Goal: Information Seeking & Learning: Learn about a topic

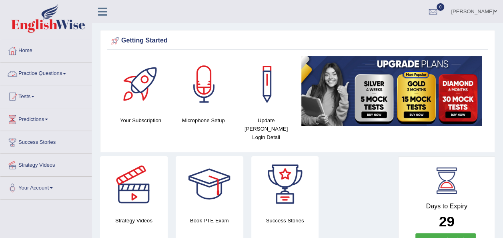
click at [65, 73] on span at bounding box center [64, 74] width 3 height 2
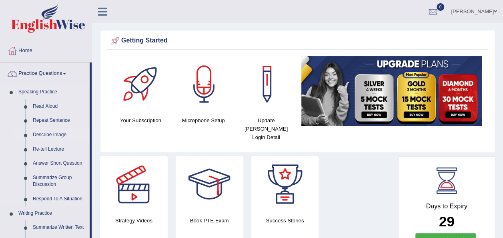
click at [52, 135] on link "Describe Image" at bounding box center [59, 135] width 60 height 14
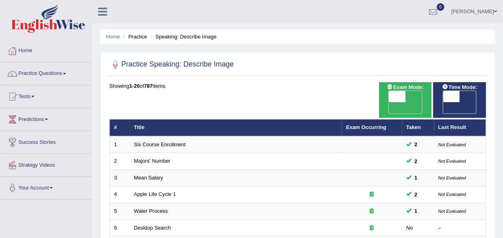
click at [389, 102] on span "OFF" at bounding box center [380, 107] width 17 height 11
checkbox input "true"
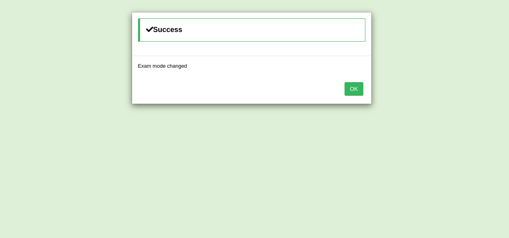
click at [351, 90] on button "OK" at bounding box center [354, 89] width 18 height 14
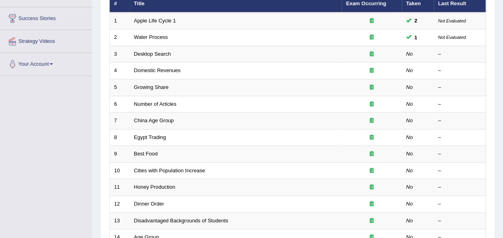
scroll to position [132, 0]
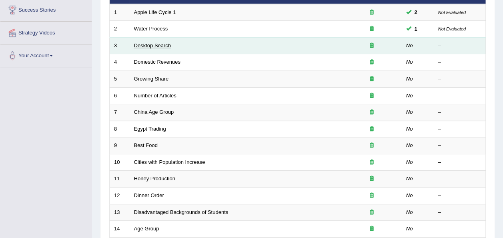
click at [169, 42] on link "Desktop Search" at bounding box center [152, 45] width 37 height 6
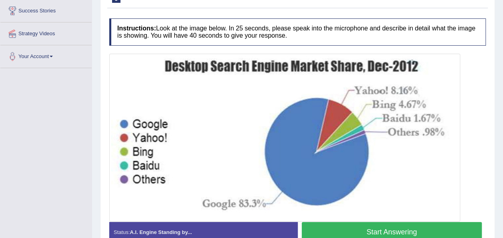
scroll to position [132, 0]
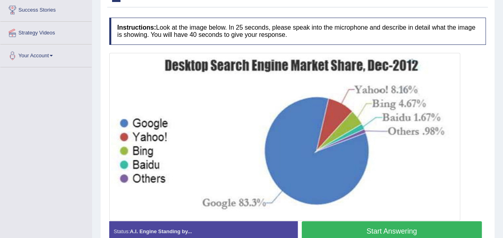
click at [340, 235] on button "Start Answering" at bounding box center [392, 231] width 180 height 20
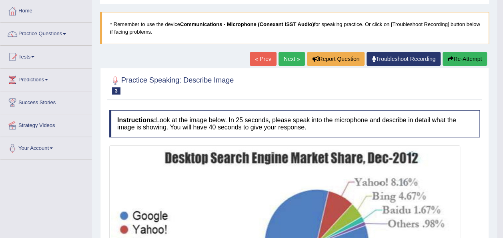
scroll to position [0, 0]
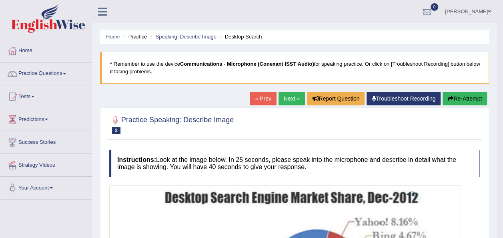
click at [290, 101] on link "Next »" at bounding box center [292, 99] width 26 height 14
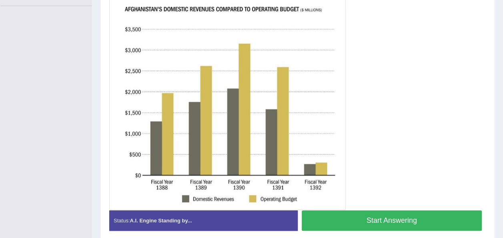
scroll to position [195, 0]
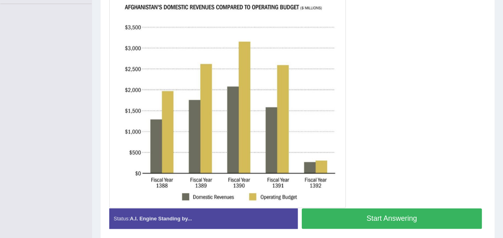
click at [434, 210] on button "Start Answering" at bounding box center [392, 218] width 180 height 20
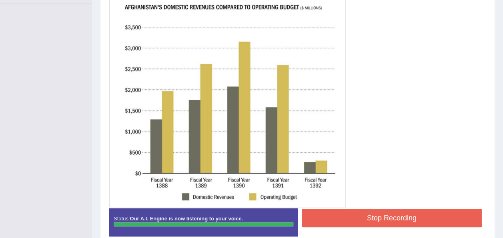
click at [434, 210] on button "Stop Recording" at bounding box center [392, 217] width 180 height 18
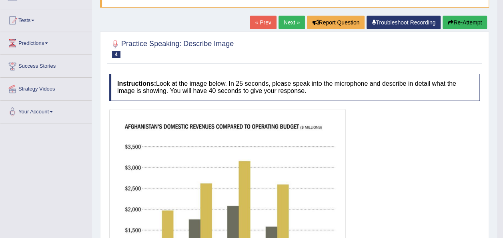
scroll to position [51, 0]
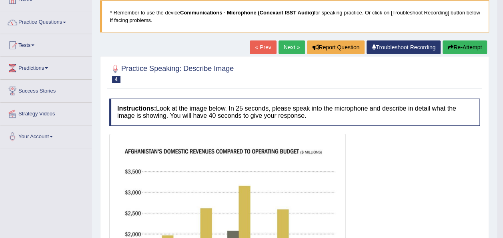
click at [448, 42] on button "Re-Attempt" at bounding box center [465, 47] width 44 height 14
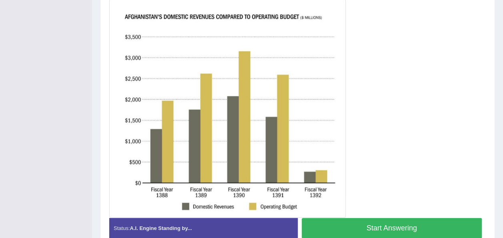
scroll to position [214, 0]
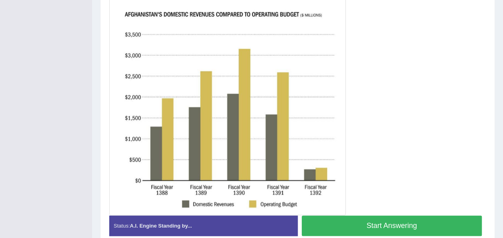
click at [345, 223] on button "Start Answering" at bounding box center [392, 225] width 180 height 20
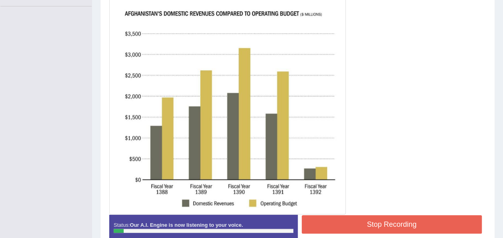
click at [345, 223] on button "Stop Recording" at bounding box center [392, 224] width 180 height 18
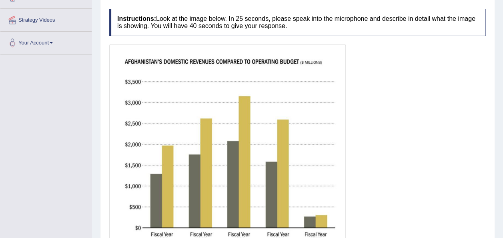
scroll to position [0, 0]
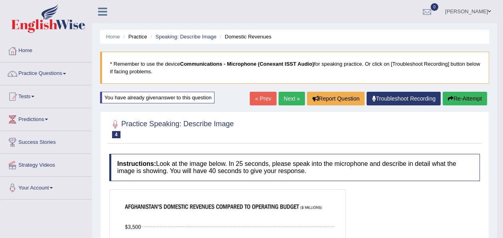
click at [454, 98] on button "Re-Attempt" at bounding box center [465, 99] width 44 height 14
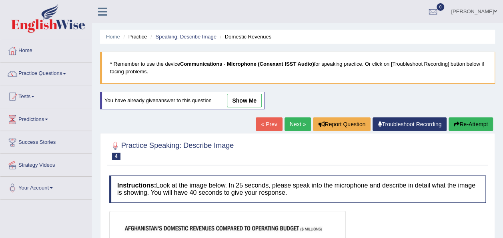
scroll to position [208, 0]
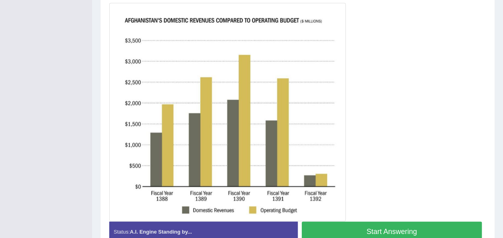
click at [376, 228] on button "Start Answering" at bounding box center [392, 231] width 180 height 20
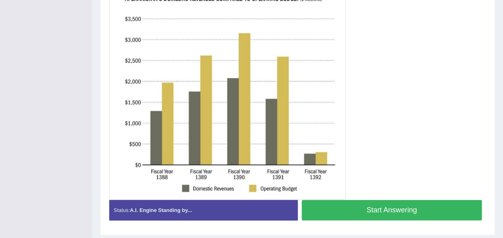
scroll to position [186, 0]
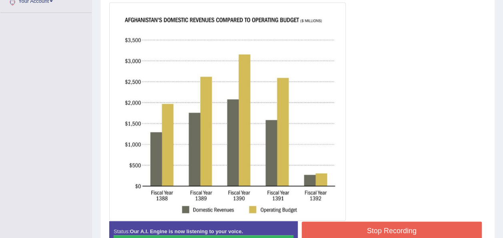
click at [376, 228] on button "Stop Recording" at bounding box center [392, 230] width 180 height 18
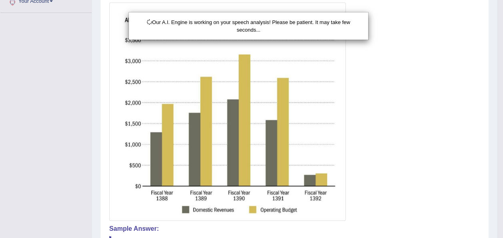
scroll to position [284, 0]
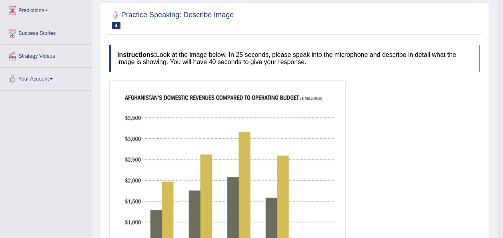
drag, startPoint x: 508, startPoint y: 134, endPoint x: 509, endPoint y: 141, distance: 7.2
click at [503, 129] on html "Toggle navigation Home Practice Questions Speaking Practice Read Aloud Repeat S…" at bounding box center [251, 10] width 503 height 238
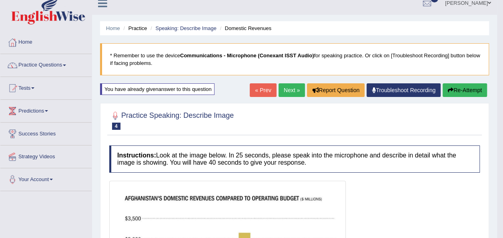
scroll to position [0, 0]
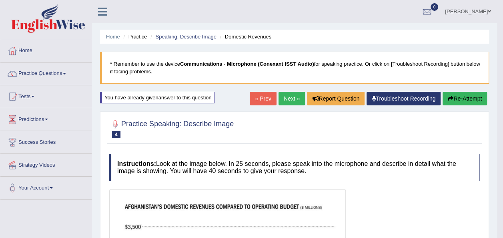
click at [448, 94] on button "Re-Attempt" at bounding box center [465, 99] width 44 height 14
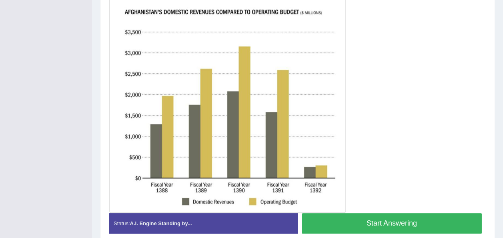
scroll to position [217, 0]
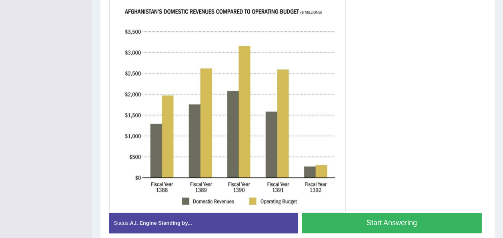
click at [444, 226] on button "Start Answering" at bounding box center [392, 222] width 180 height 20
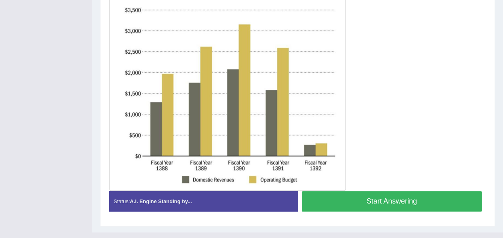
scroll to position [195, 0]
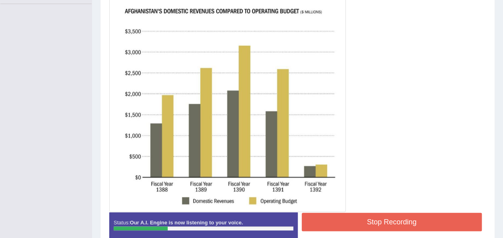
click at [445, 231] on div "Stop Recording" at bounding box center [392, 222] width 188 height 20
click at [438, 219] on button "Stop Recording" at bounding box center [392, 221] width 180 height 18
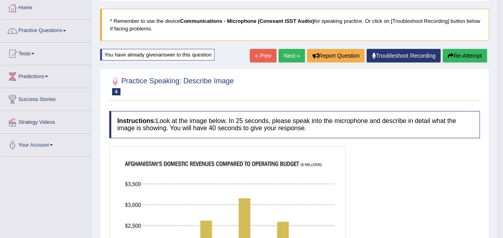
scroll to position [0, 0]
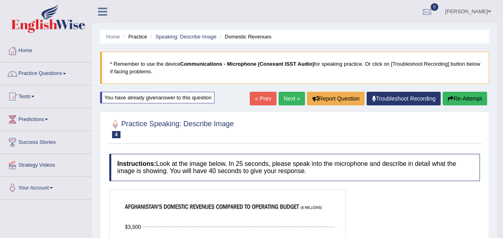
click at [455, 97] on button "Re-Attempt" at bounding box center [465, 99] width 44 height 14
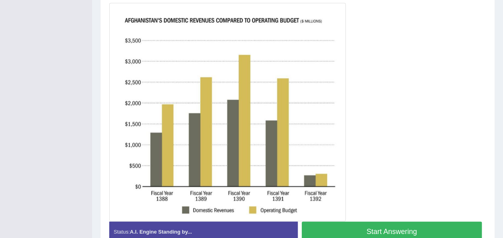
scroll to position [208, 0]
click at [346, 227] on button "Start Answering" at bounding box center [392, 231] width 180 height 20
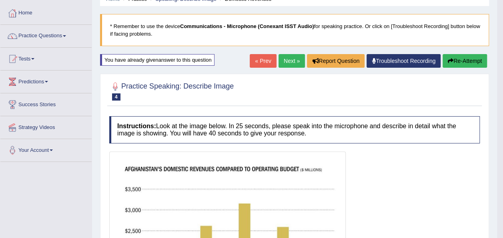
scroll to position [37, 0]
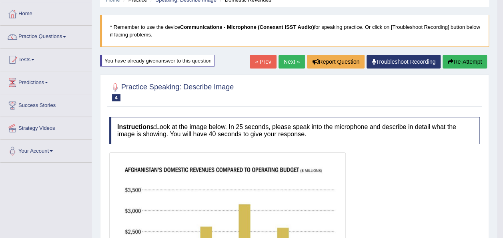
click at [455, 60] on button "Re-Attempt" at bounding box center [465, 62] width 44 height 14
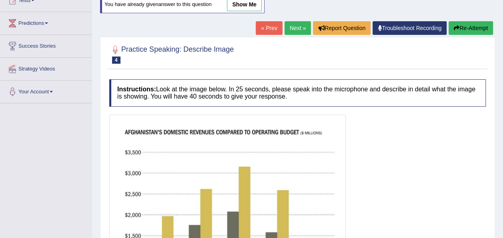
scroll to position [93, 0]
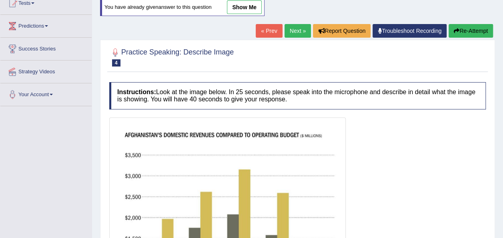
click at [472, 27] on button "Re-Attempt" at bounding box center [471, 31] width 44 height 14
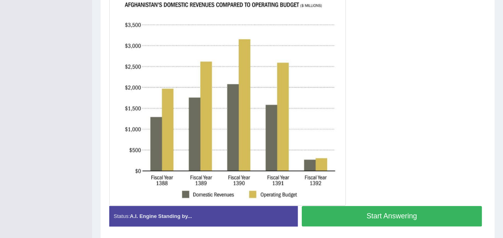
scroll to position [224, 0]
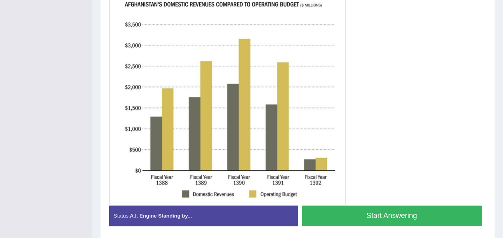
click at [407, 219] on button "Start Answering" at bounding box center [392, 215] width 180 height 20
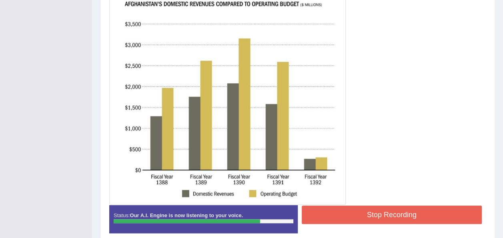
scroll to position [0, 0]
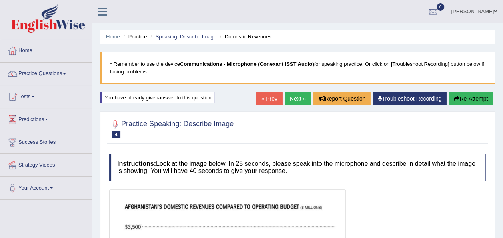
click at [454, 97] on icon "button" at bounding box center [457, 99] width 6 height 6
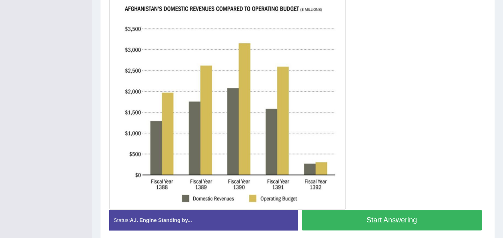
scroll to position [219, 0]
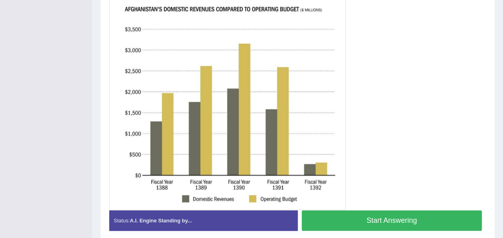
click at [466, 217] on button "Start Answering" at bounding box center [392, 220] width 180 height 20
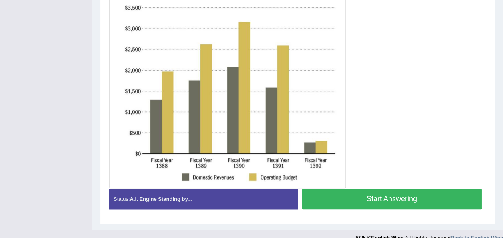
scroll to position [198, 0]
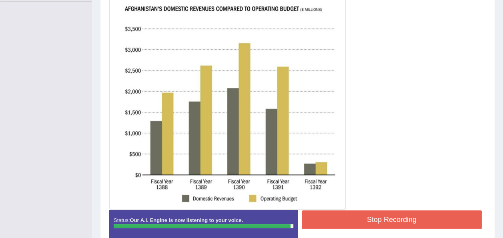
click at [385, 212] on button "Stop Recording" at bounding box center [392, 219] width 180 height 18
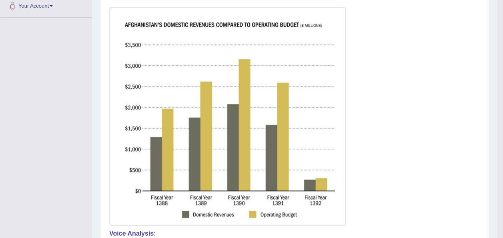
scroll to position [0, 0]
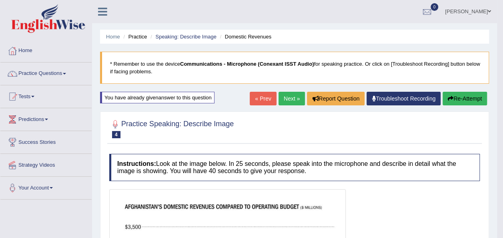
click at [459, 95] on button "Re-Attempt" at bounding box center [465, 99] width 44 height 14
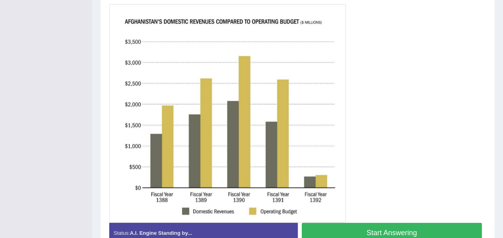
scroll to position [207, 0]
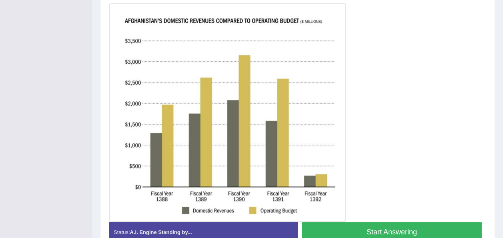
click at [401, 225] on button "Start Answering" at bounding box center [392, 232] width 180 height 20
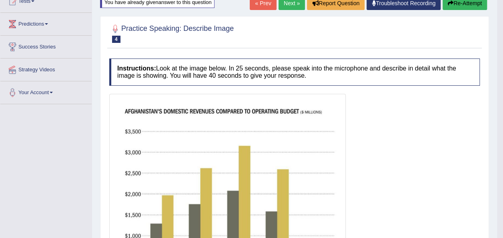
scroll to position [74, 0]
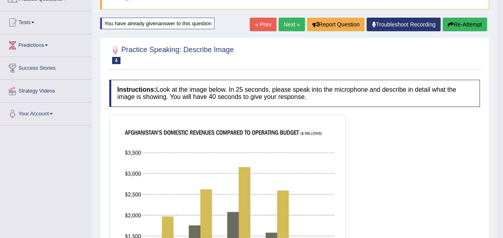
click at [467, 26] on button "Re-Attempt" at bounding box center [465, 25] width 44 height 14
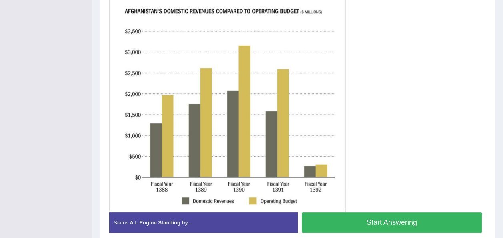
scroll to position [213, 0]
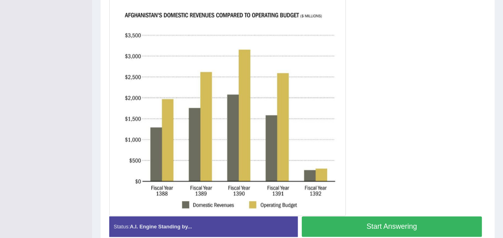
click at [403, 228] on button "Start Answering" at bounding box center [392, 226] width 180 height 20
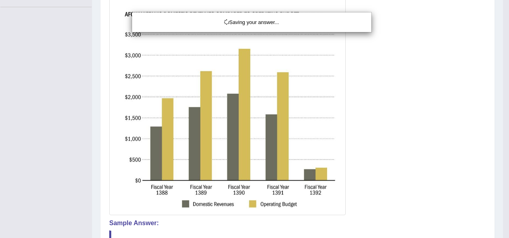
click at [431, 224] on div "Saving your answer..." at bounding box center [254, 119] width 509 height 238
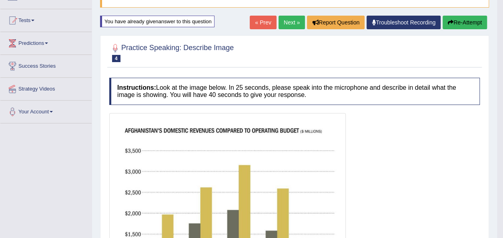
scroll to position [52, 0]
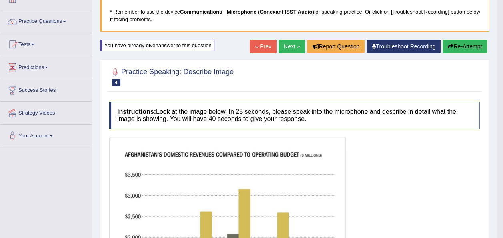
click at [465, 44] on button "Re-Attempt" at bounding box center [465, 47] width 44 height 14
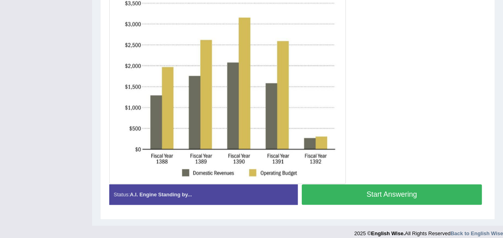
scroll to position [247, 0]
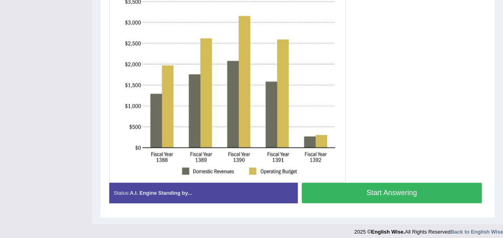
click at [409, 190] on button "Start Answering" at bounding box center [392, 192] width 180 height 20
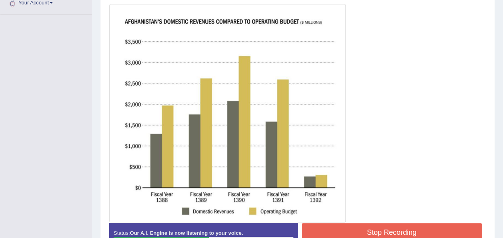
scroll to position [0, 0]
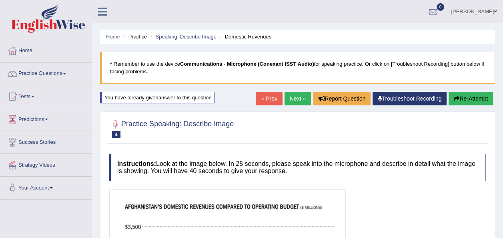
click at [466, 98] on button "Re-Attempt" at bounding box center [471, 99] width 44 height 14
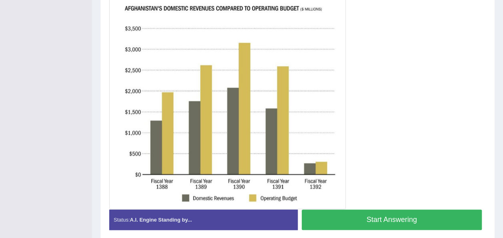
scroll to position [221, 0]
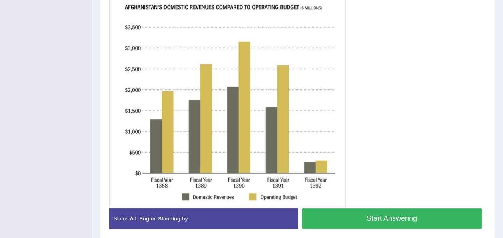
click at [388, 209] on button "Start Answering" at bounding box center [392, 218] width 180 height 20
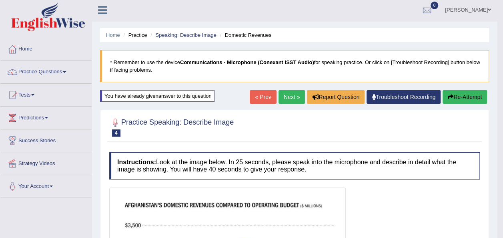
scroll to position [0, 0]
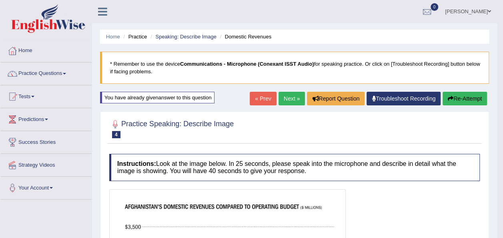
click at [283, 99] on link "Next »" at bounding box center [292, 99] width 26 height 14
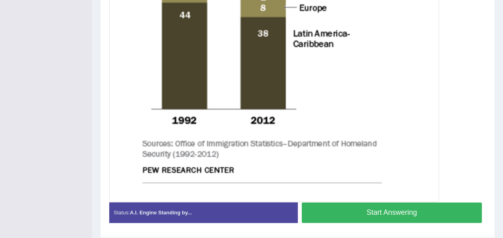
scroll to position [420, 0]
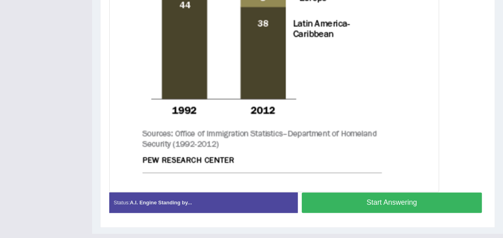
drag, startPoint x: 465, startPoint y: 203, endPoint x: 445, endPoint y: 197, distance: 20.9
click at [445, 197] on button "Start Answering" at bounding box center [392, 202] width 180 height 20
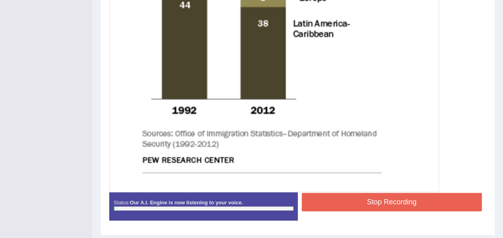
drag, startPoint x: 445, startPoint y: 197, endPoint x: 505, endPoint y: 84, distance: 127.7
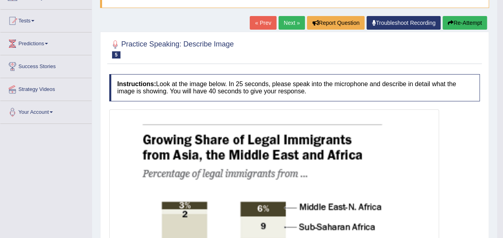
scroll to position [69, 0]
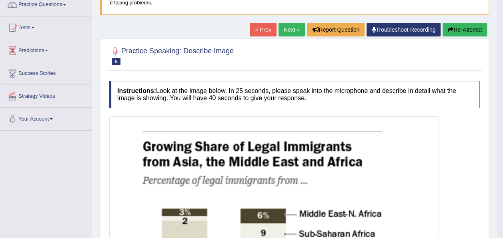
click at [284, 29] on link "Next »" at bounding box center [292, 30] width 26 height 14
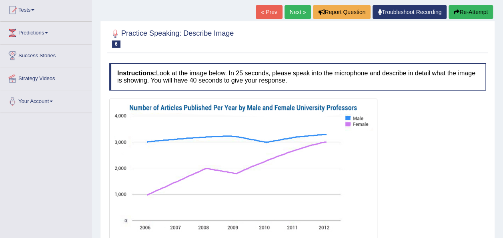
scroll to position [144, 0]
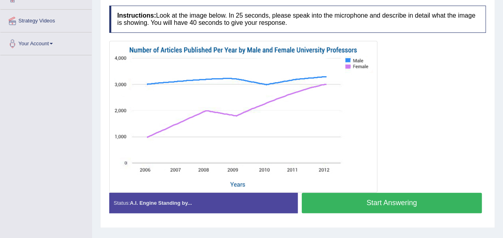
click at [284, 29] on h4 "Instructions: Look at the image below. In 25 seconds, please speak into the mic…" at bounding box center [297, 19] width 377 height 27
click at [445, 202] on button "Start Answering" at bounding box center [392, 202] width 180 height 20
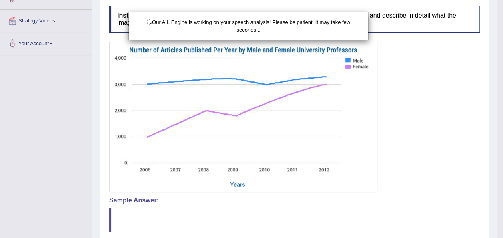
scroll to position [214, 0]
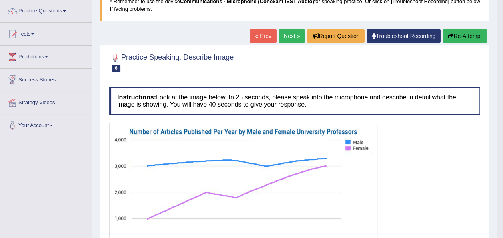
drag, startPoint x: 505, startPoint y: 122, endPoint x: 509, endPoint y: 135, distance: 13.4
click at [503, 135] on html "Toggle navigation Home Practice Questions Speaking Practice Read Aloud Repeat S…" at bounding box center [251, 57] width 503 height 238
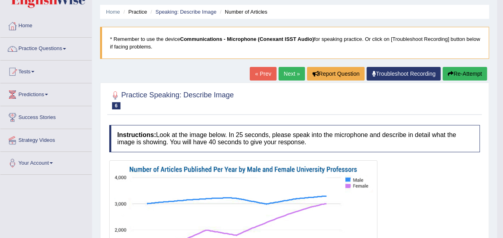
click at [465, 70] on button "Re-Attempt" at bounding box center [465, 74] width 44 height 14
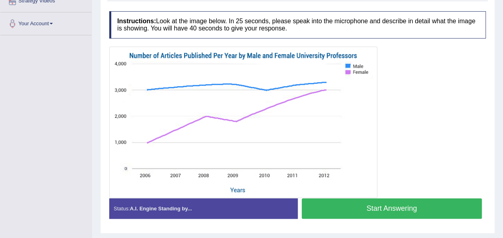
scroll to position [184, 0]
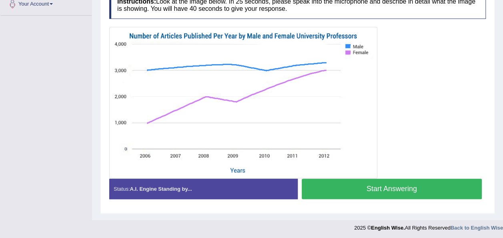
click at [403, 192] on button "Start Answering" at bounding box center [392, 188] width 180 height 20
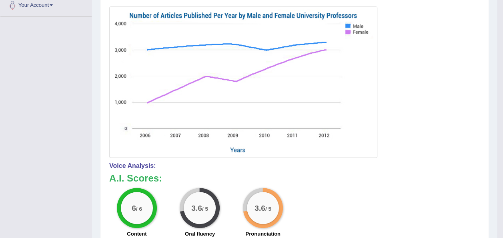
drag, startPoint x: 506, startPoint y: 101, endPoint x: 509, endPoint y: 49, distance: 51.7
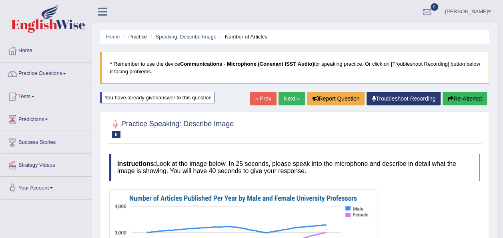
click at [454, 98] on button "Re-Attempt" at bounding box center [465, 99] width 44 height 14
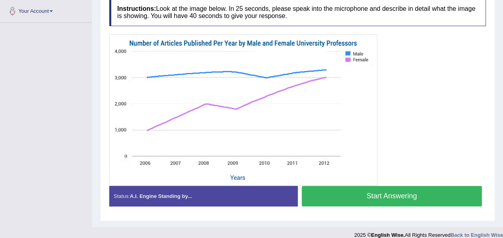
scroll to position [180, 0]
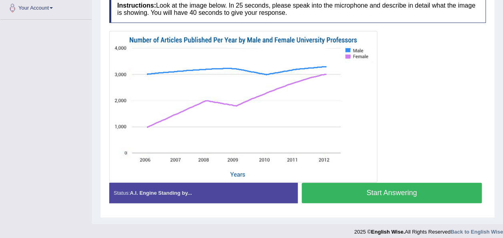
click at [383, 186] on button "Start Answering" at bounding box center [392, 192] width 180 height 20
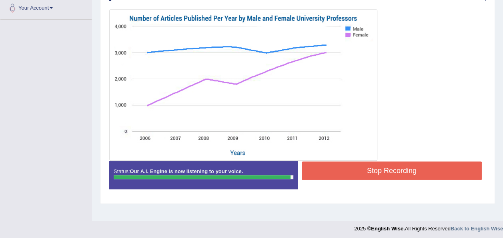
click at [375, 164] on button "Stop Recording" at bounding box center [392, 170] width 180 height 18
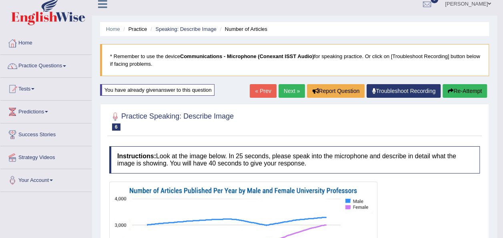
scroll to position [0, 0]
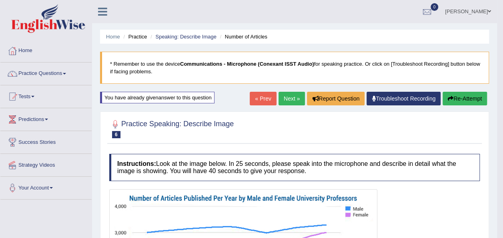
click at [295, 98] on link "Next »" at bounding box center [292, 99] width 26 height 14
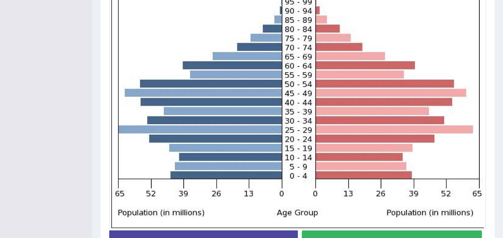
scroll to position [220, 0]
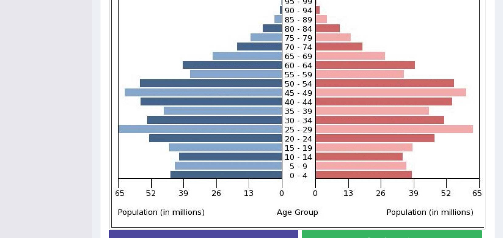
click at [360, 79] on img at bounding box center [297, 97] width 373 height 261
click at [392, 31] on img at bounding box center [297, 97] width 373 height 261
click at [361, 18] on img at bounding box center [297, 97] width 373 height 261
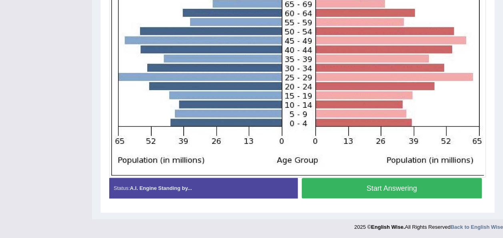
scroll to position [273, 0]
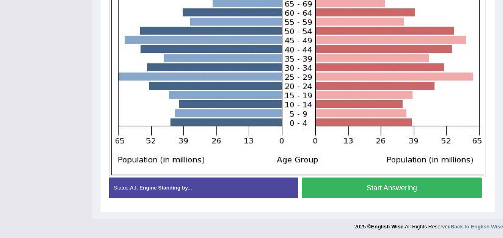
click at [341, 187] on button "Start Answering" at bounding box center [392, 187] width 180 height 20
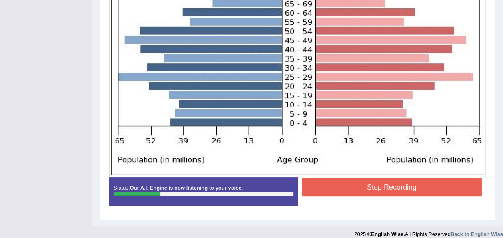
scroll to position [65, 0]
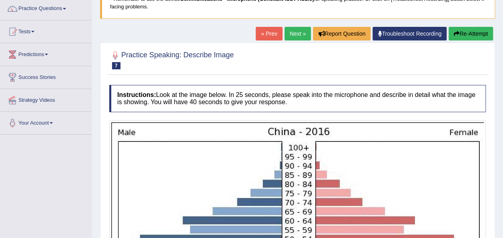
click at [463, 36] on button "Re-Attempt" at bounding box center [471, 34] width 44 height 14
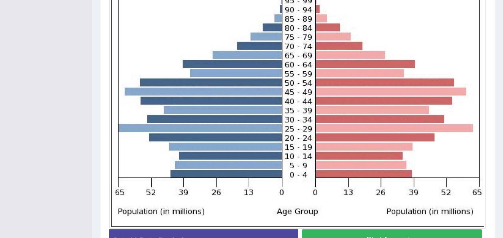
scroll to position [239, 0]
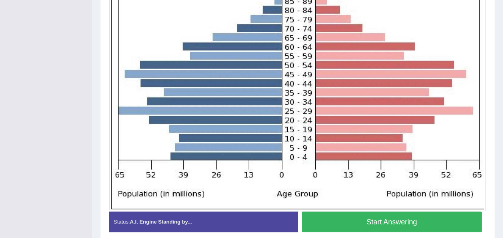
click at [373, 223] on button "Start Answering" at bounding box center [392, 221] width 180 height 20
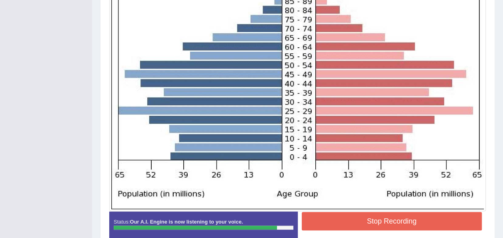
scroll to position [30, 0]
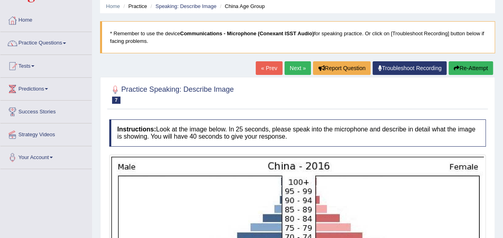
click at [454, 69] on icon "button" at bounding box center [457, 68] width 6 height 6
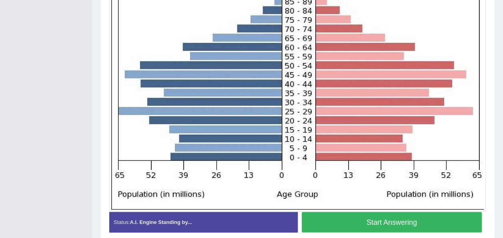
scroll to position [239, 0]
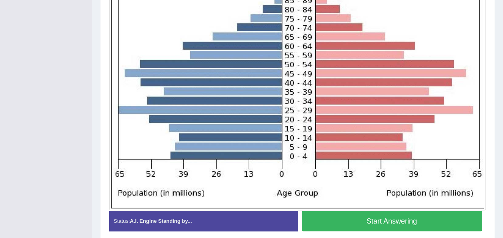
click at [355, 224] on button "Start Answering" at bounding box center [392, 220] width 180 height 20
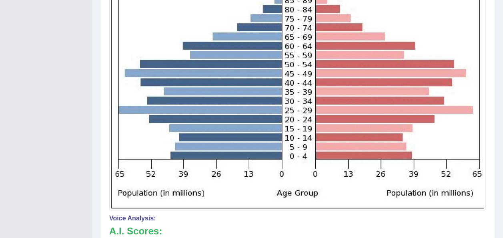
drag, startPoint x: 505, startPoint y: 171, endPoint x: 507, endPoint y: 224, distance: 52.8
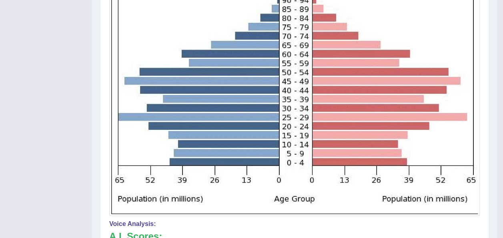
scroll to position [22, 0]
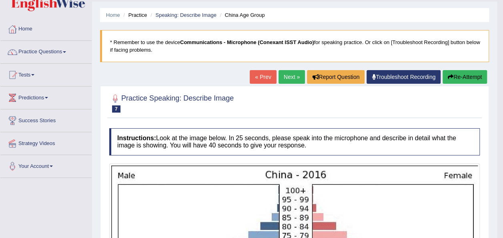
click at [475, 72] on button "Re-Attempt" at bounding box center [465, 77] width 44 height 14
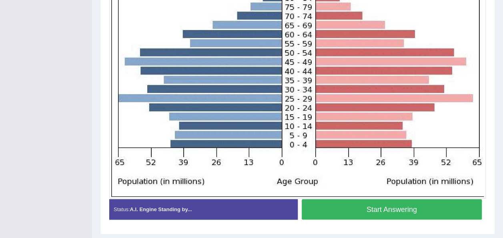
scroll to position [282, 0]
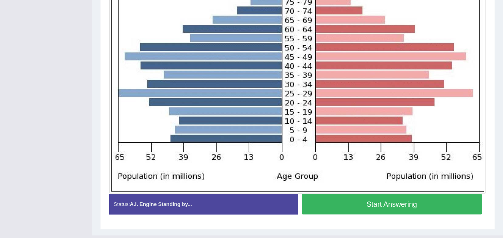
click at [379, 203] on button "Start Answering" at bounding box center [392, 204] width 180 height 20
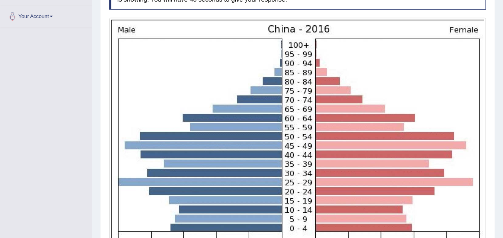
scroll to position [172, 0]
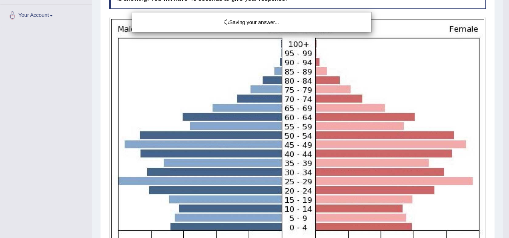
click at [503, 156] on div "Saving your answer..." at bounding box center [254, 119] width 509 height 238
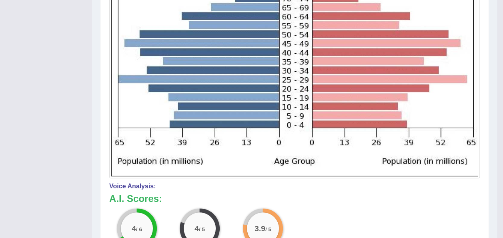
scroll to position [275, 0]
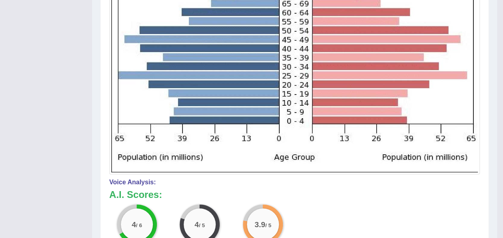
drag, startPoint x: 505, startPoint y: 156, endPoint x: 509, endPoint y: 232, distance: 76.1
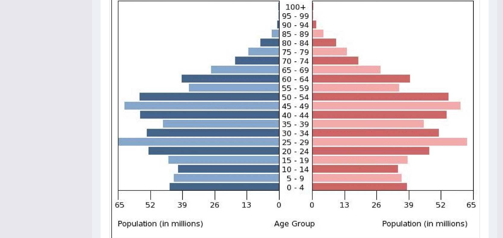
scroll to position [195, 0]
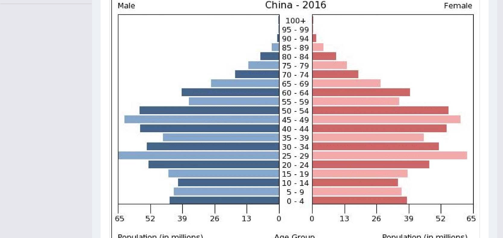
click at [118, 159] on img at bounding box center [294, 124] width 367 height 257
click at [118, 128] on img at bounding box center [294, 124] width 367 height 257
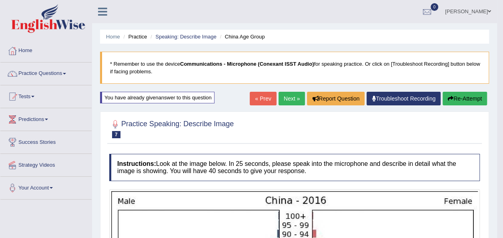
click at [285, 100] on link "Next »" at bounding box center [292, 99] width 26 height 14
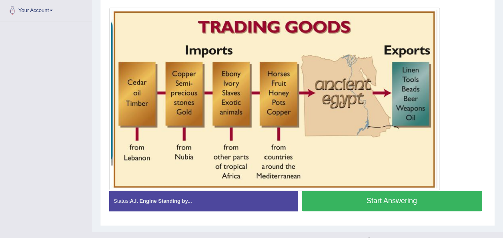
scroll to position [186, 0]
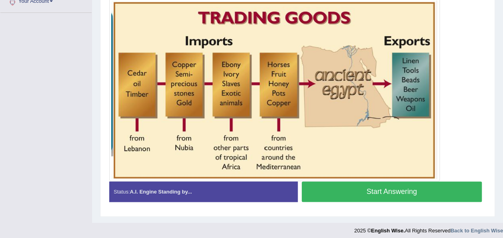
click at [391, 192] on button "Start Answering" at bounding box center [392, 191] width 180 height 20
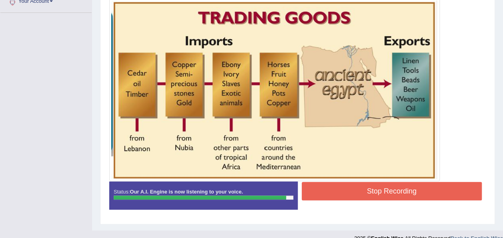
click at [391, 192] on button "Stop Recording" at bounding box center [392, 191] width 180 height 18
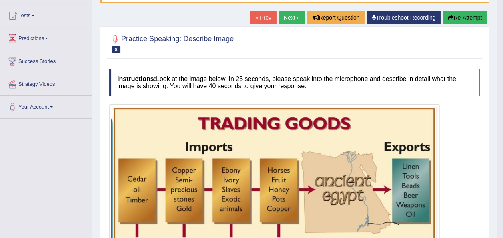
scroll to position [0, 0]
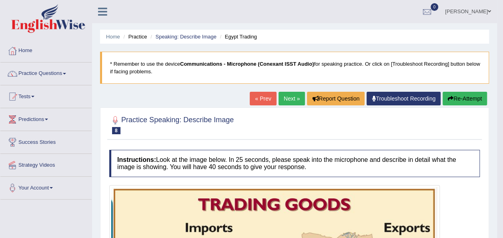
drag, startPoint x: 504, startPoint y: 167, endPoint x: 509, endPoint y: 124, distance: 43.4
click at [503, 124] on html "Toggle navigation Home Practice Questions Speaking Practice Read Aloud Repeat S…" at bounding box center [251, 119] width 503 height 238
click at [293, 94] on link "Next »" at bounding box center [292, 99] width 26 height 14
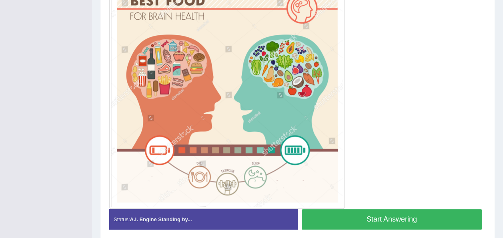
scroll to position [213, 0]
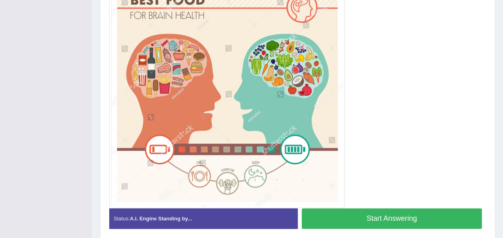
click at [374, 222] on button "Start Answering" at bounding box center [392, 218] width 180 height 20
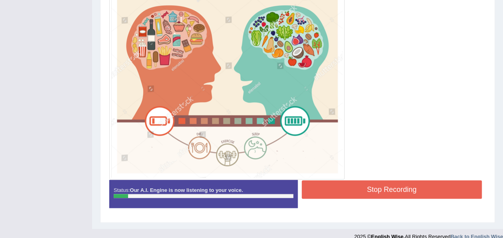
scroll to position [242, 0]
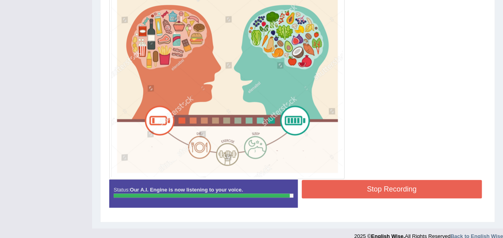
click at [431, 191] on button "Stop Recording" at bounding box center [392, 189] width 180 height 18
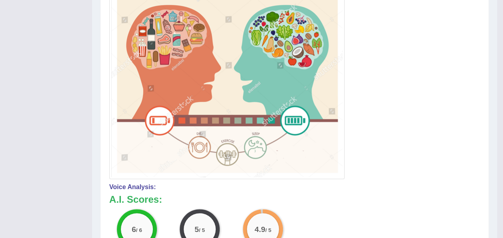
drag, startPoint x: 504, startPoint y: 132, endPoint x: 507, endPoint y: 112, distance: 20.3
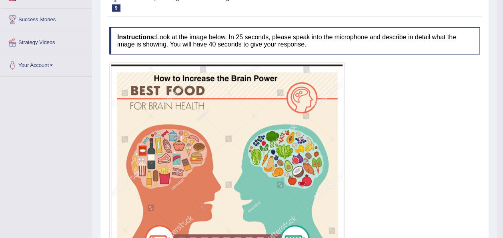
scroll to position [122, 0]
